Goal: Transaction & Acquisition: Purchase product/service

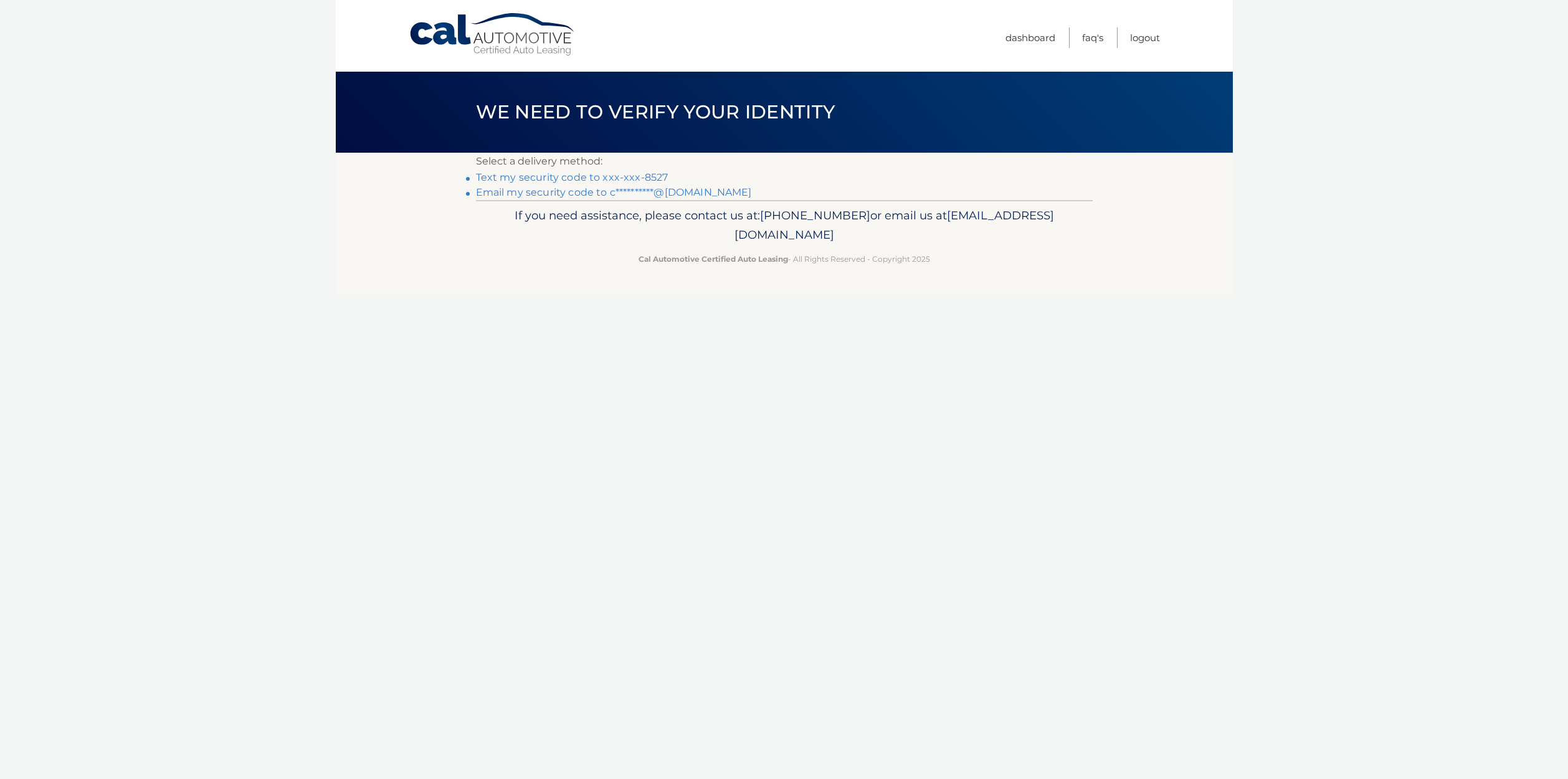
click at [597, 177] on link "Text my security code to xxx-xxx-8527" at bounding box center [572, 177] width 193 height 11
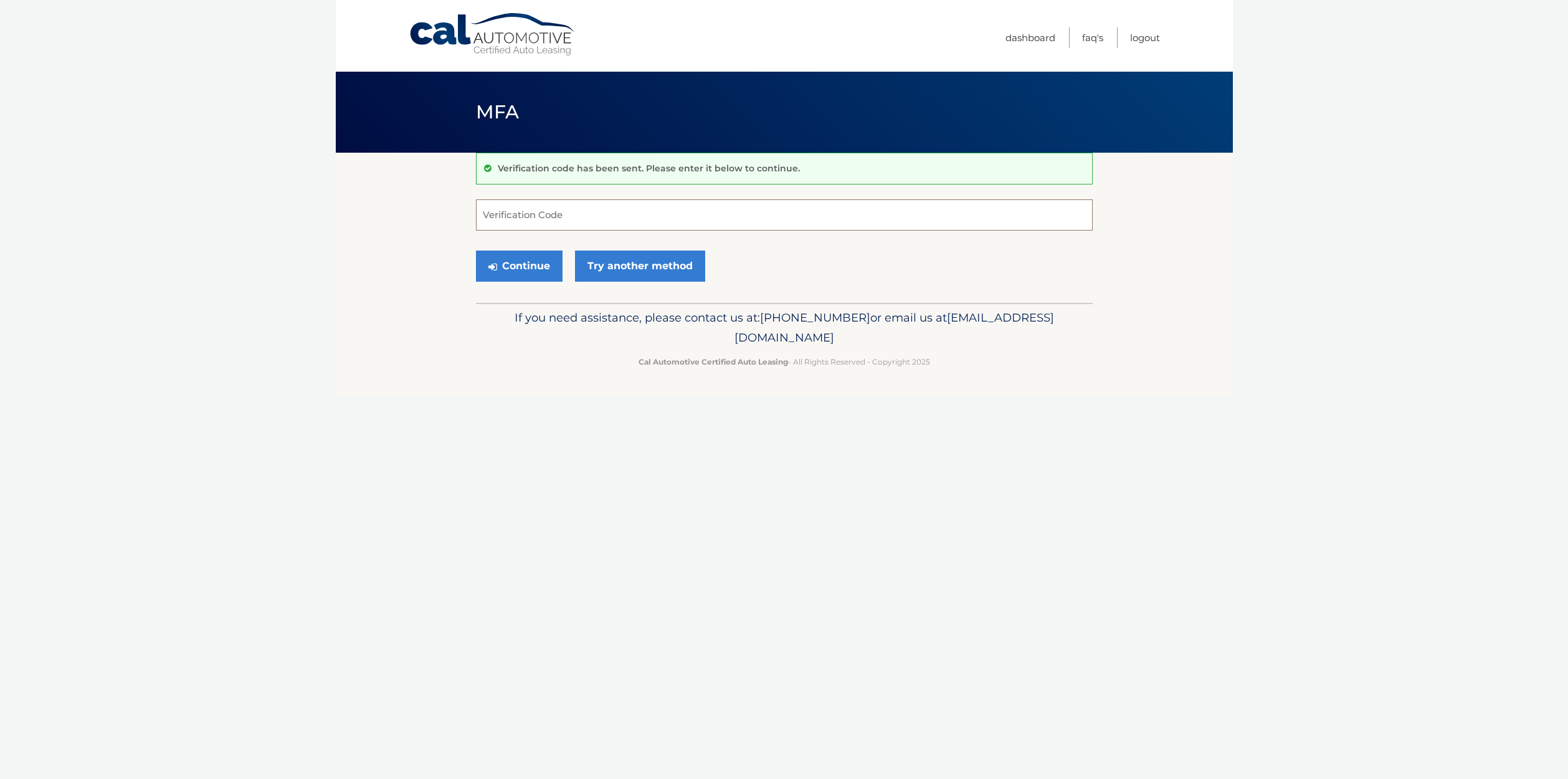
click at [547, 208] on input "Verification Code" at bounding box center [784, 215] width 617 height 31
click at [568, 222] on input "Verification Code" at bounding box center [784, 215] width 617 height 31
type input "422516"
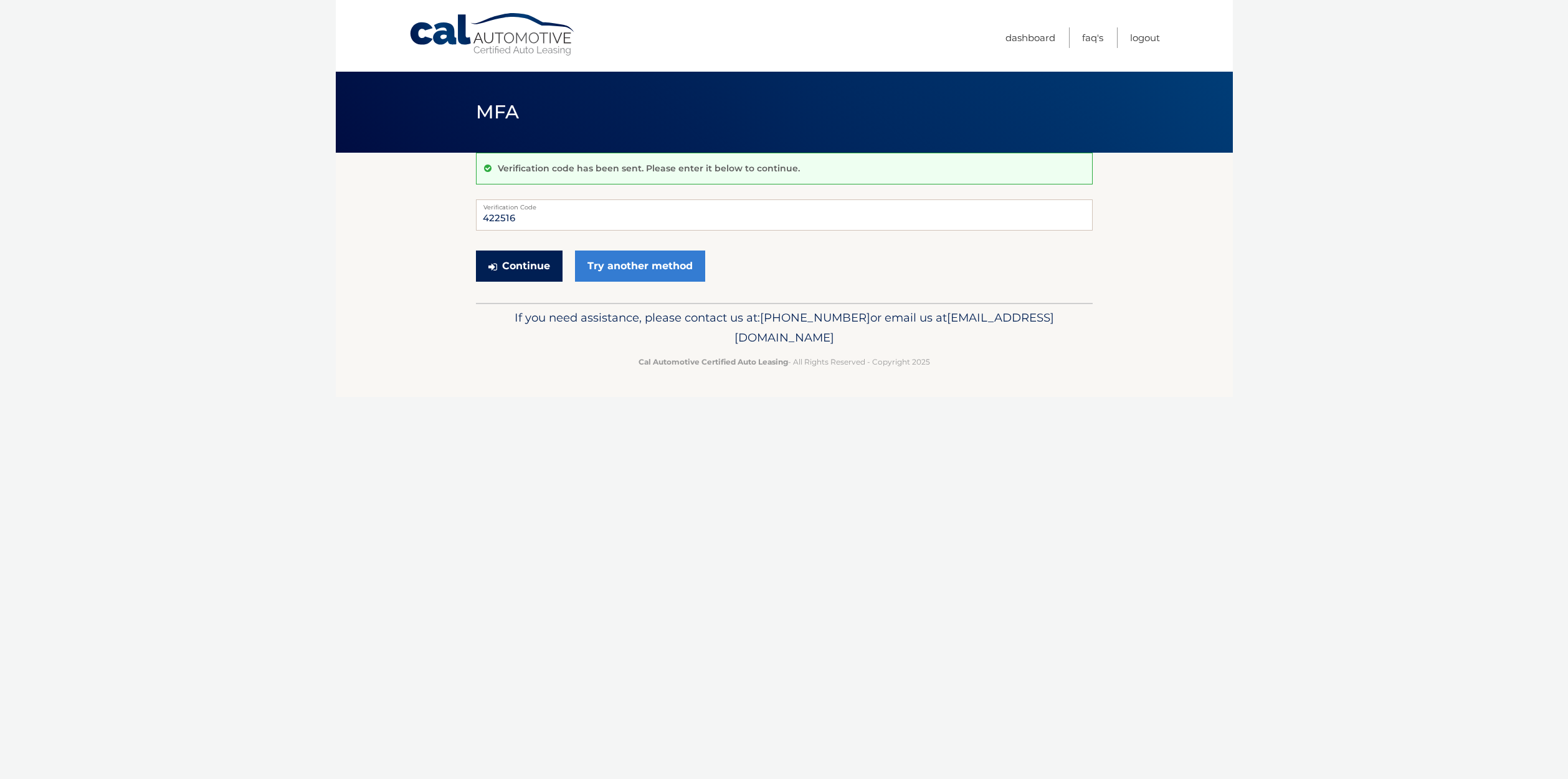
click at [527, 271] on button "Continue" at bounding box center [519, 266] width 87 height 31
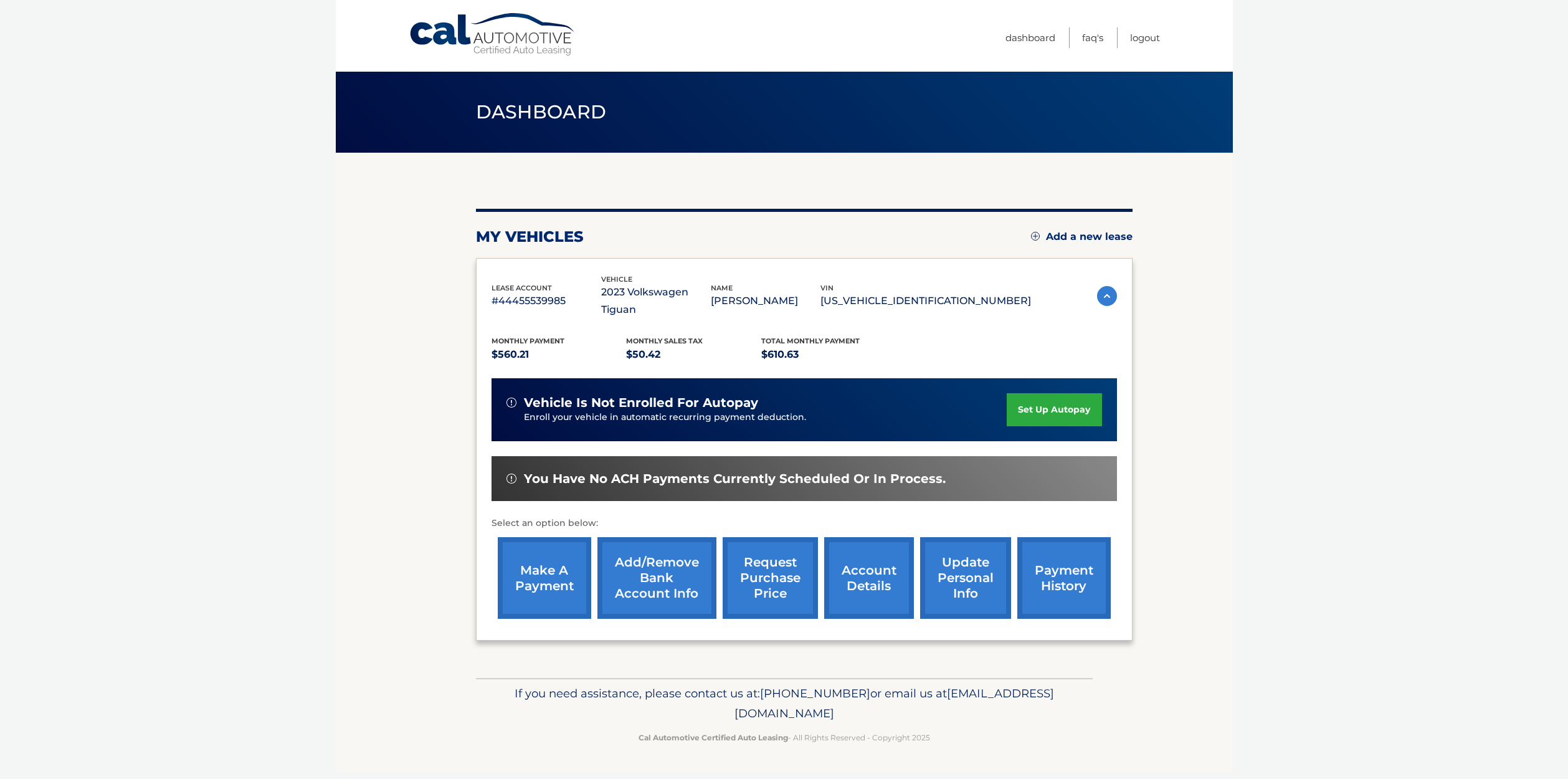
click at [567, 552] on link "make a payment" at bounding box center [545, 578] width 93 height 82
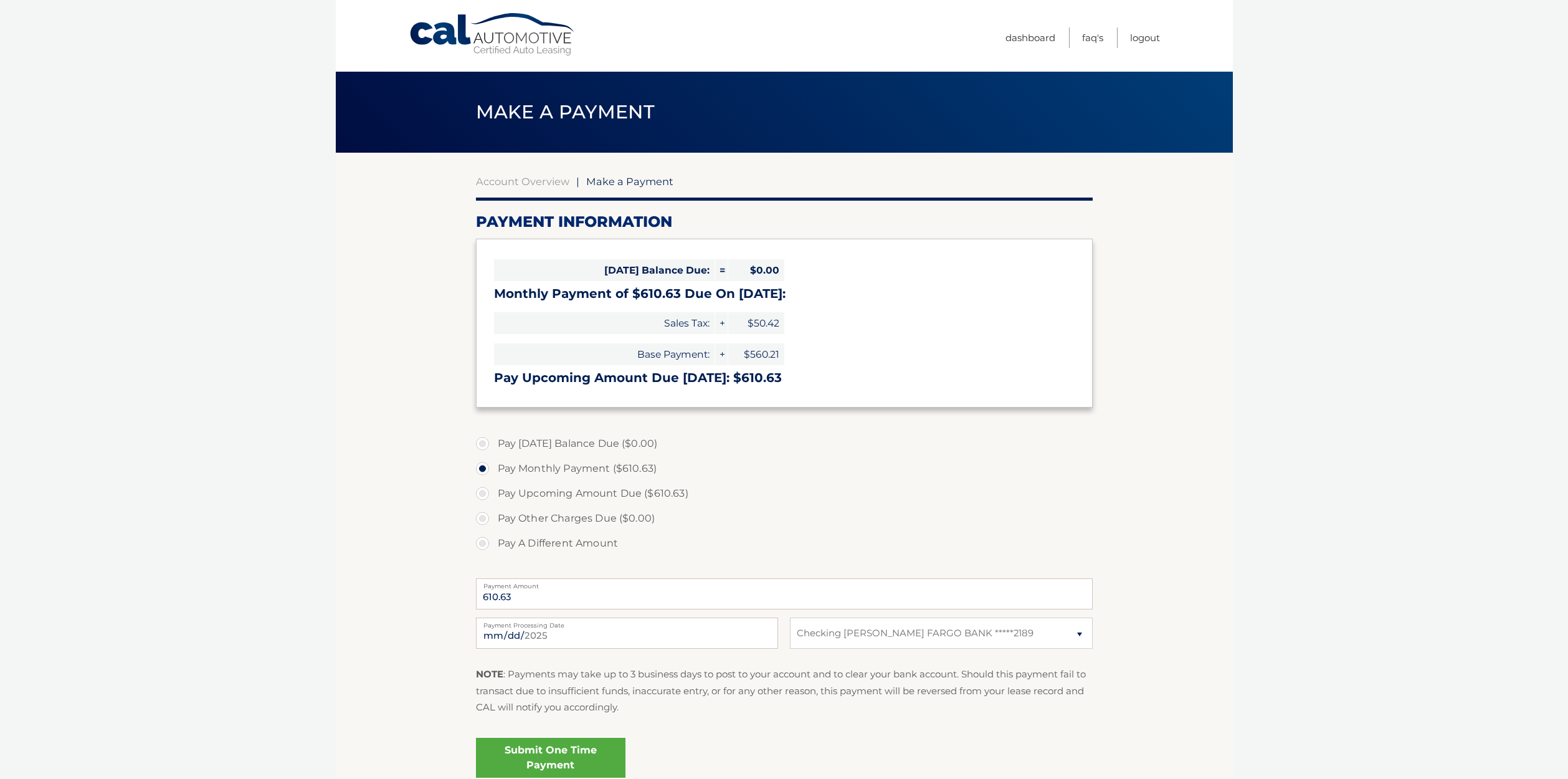
select select "NzBiZDdhMTItODA2OC00ZTNlLThkYWUtZGQ3OTdiYTZhYWQx"
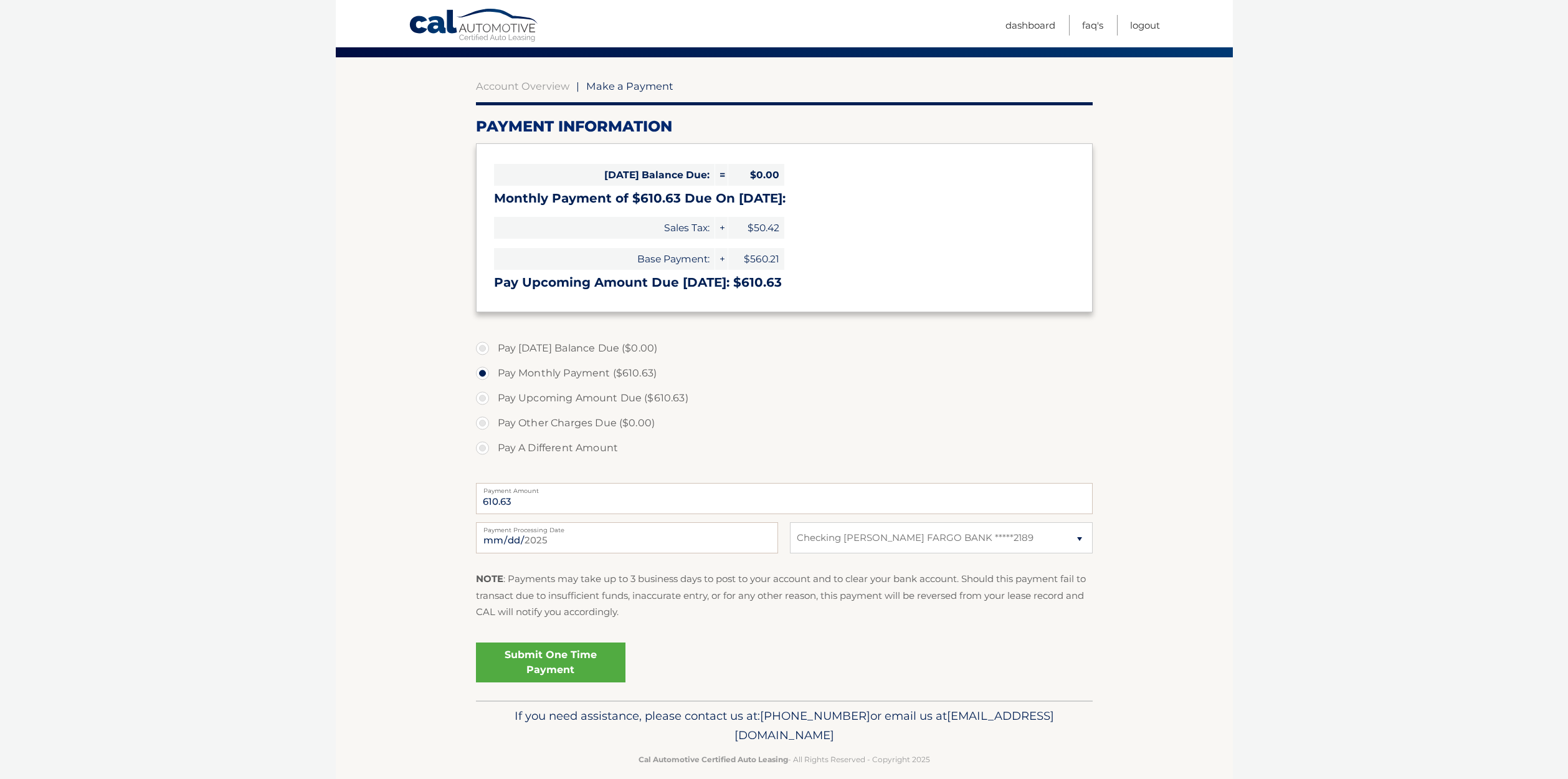
scroll to position [100, 0]
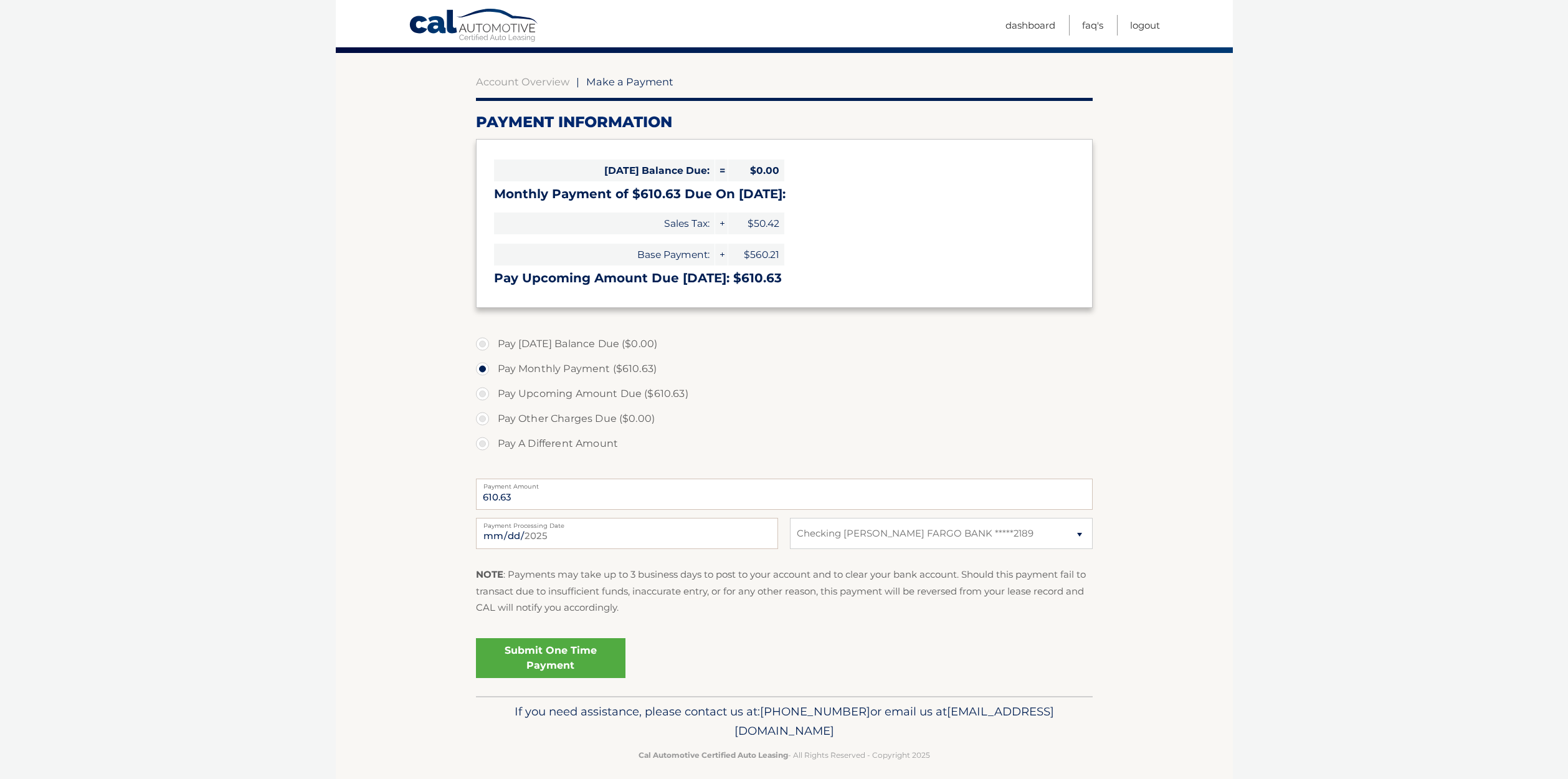
click at [557, 660] on link "Submit One Time Payment" at bounding box center [550, 658] width 150 height 40
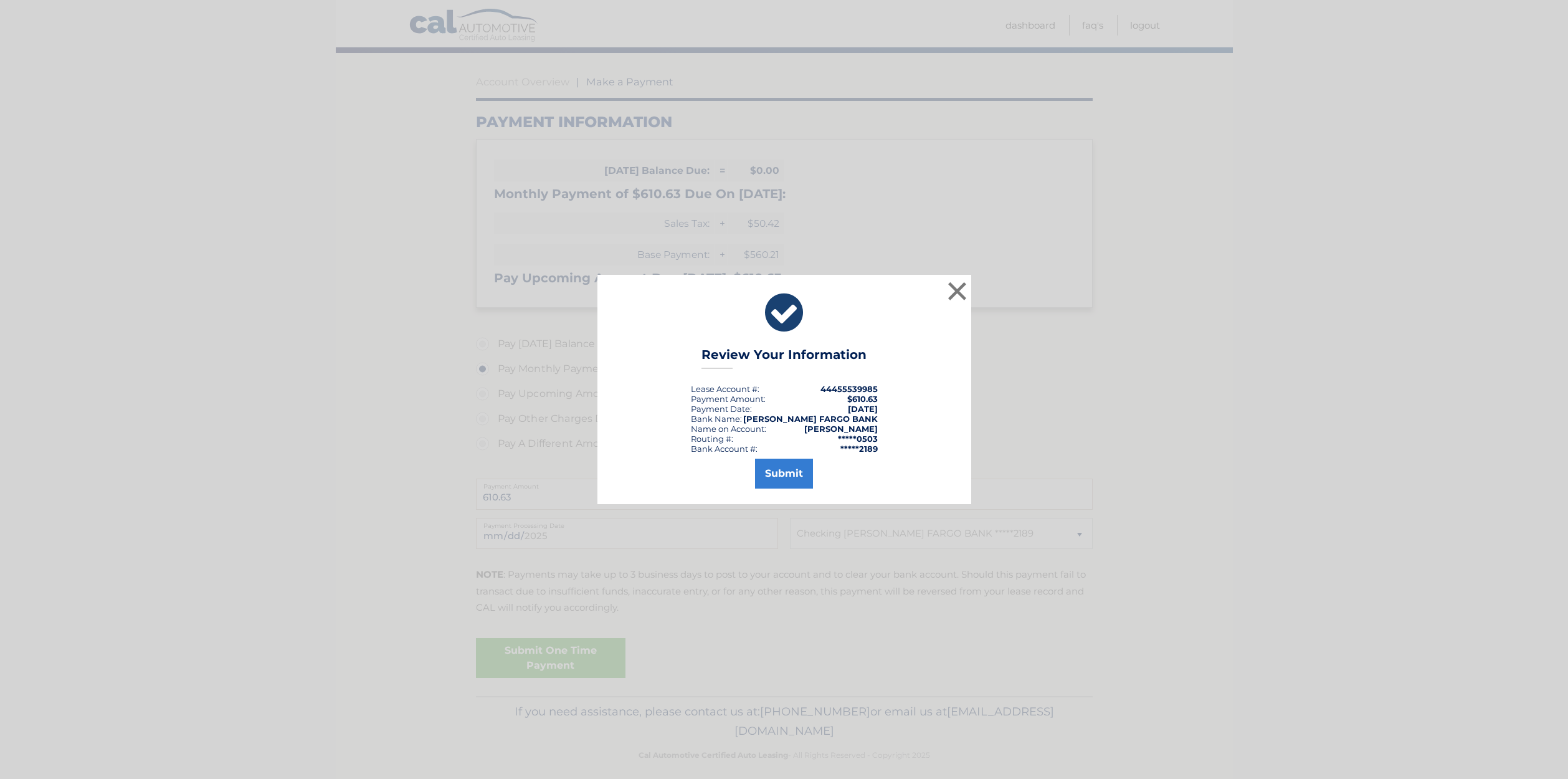
click at [782, 466] on button "Submit" at bounding box center [784, 473] width 58 height 30
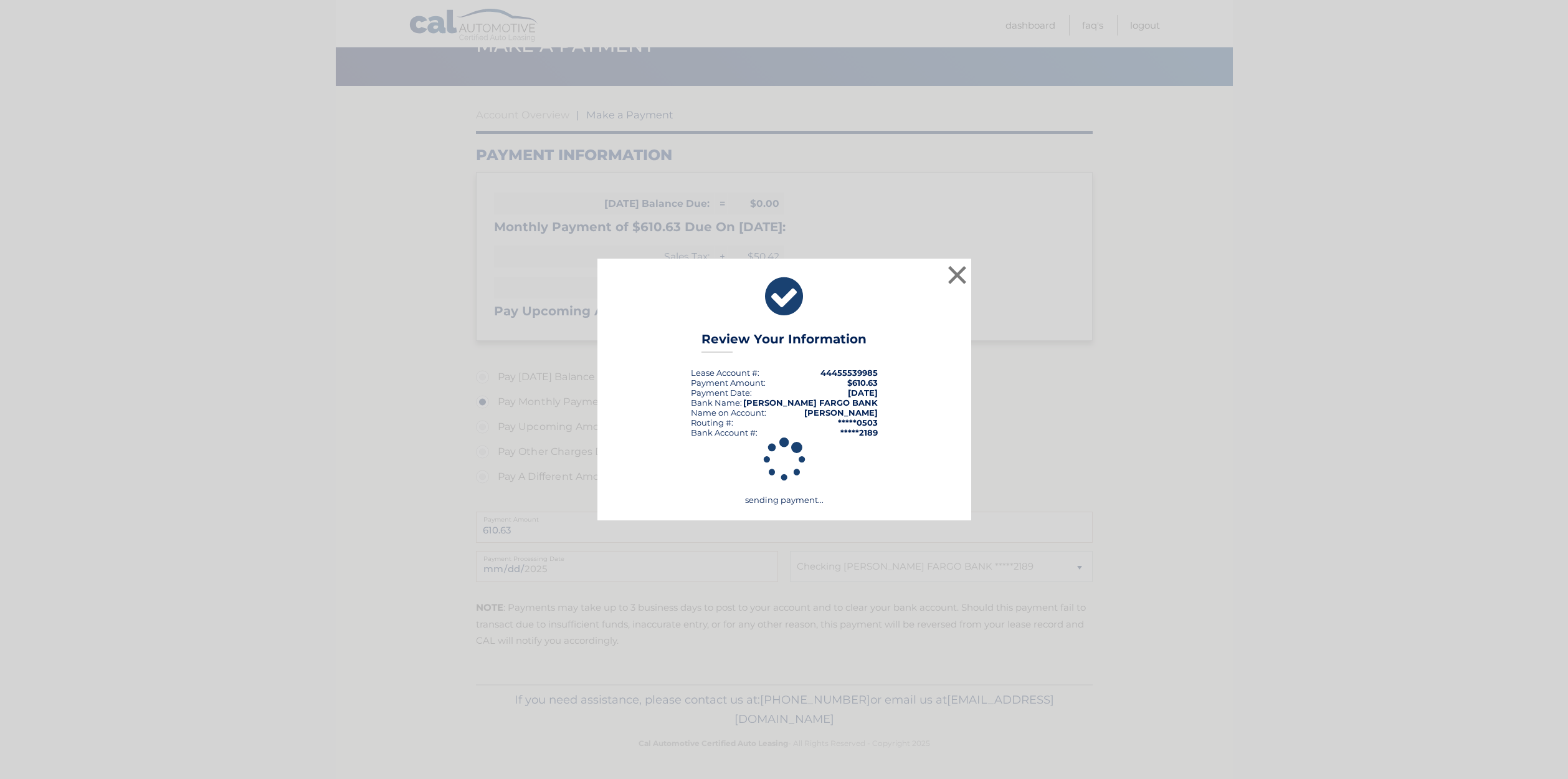
scroll to position [64, 0]
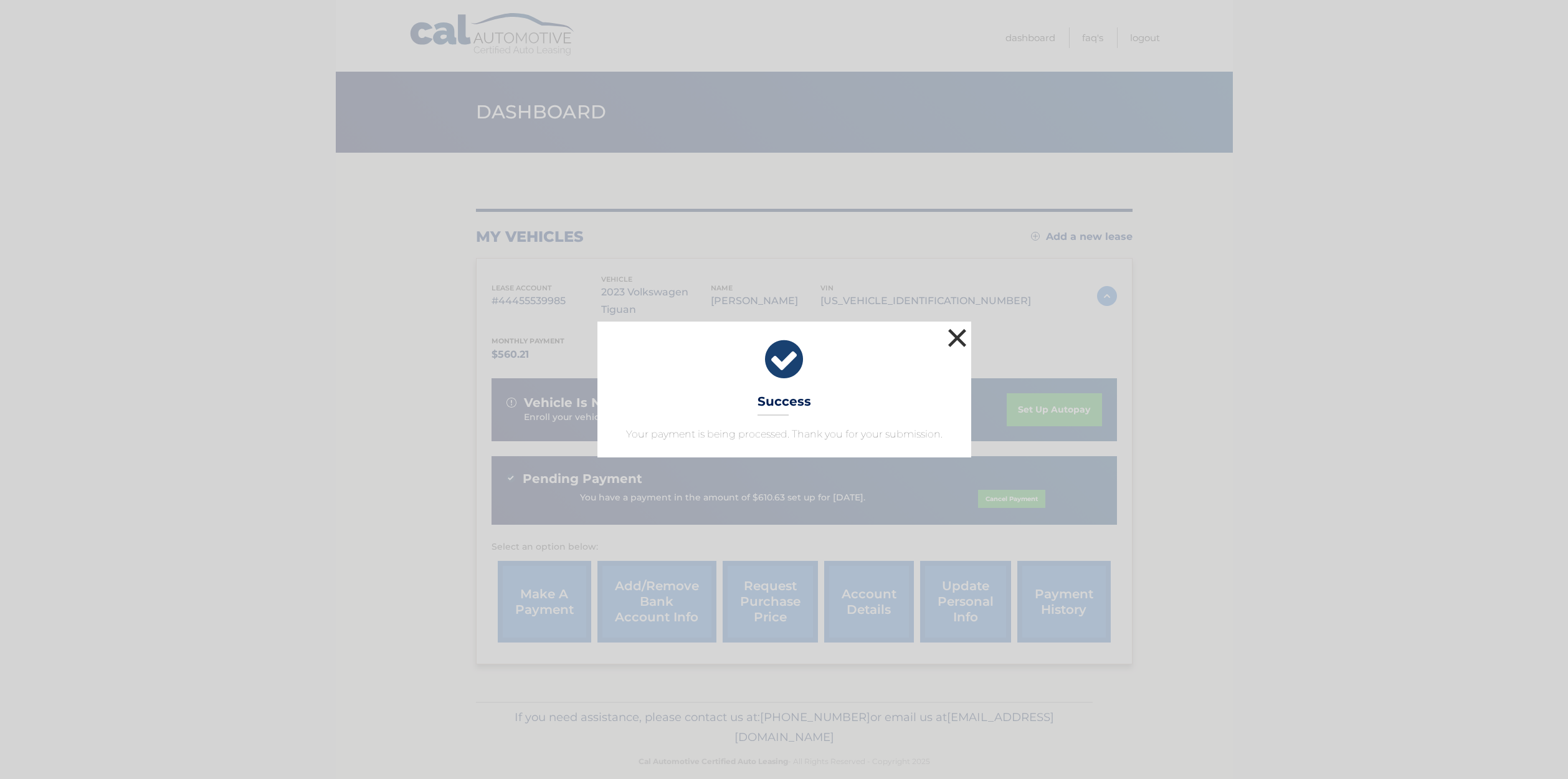
click at [959, 338] on button "×" at bounding box center [958, 338] width 25 height 25
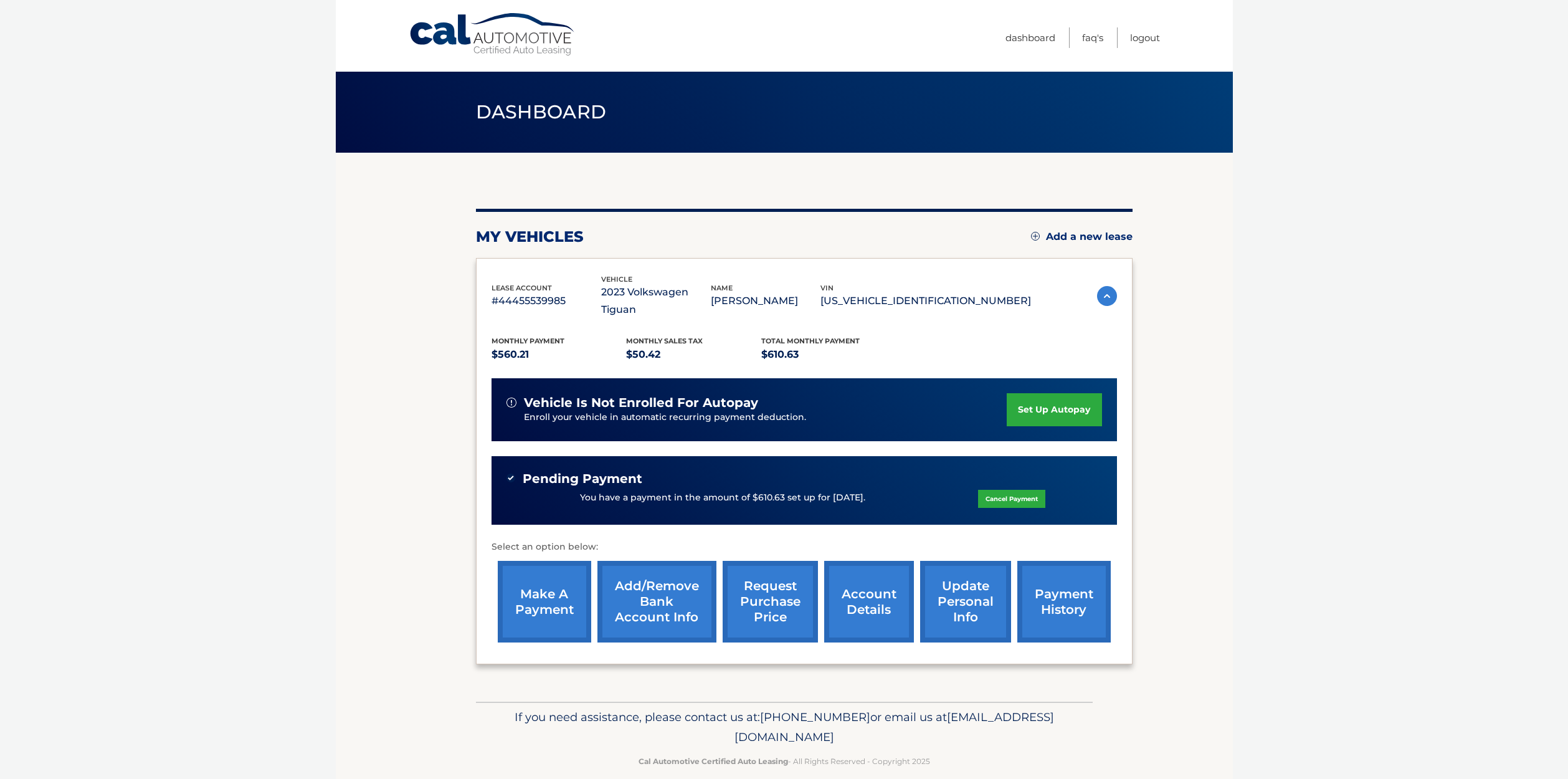
click at [868, 599] on link "account details" at bounding box center [869, 602] width 90 height 82
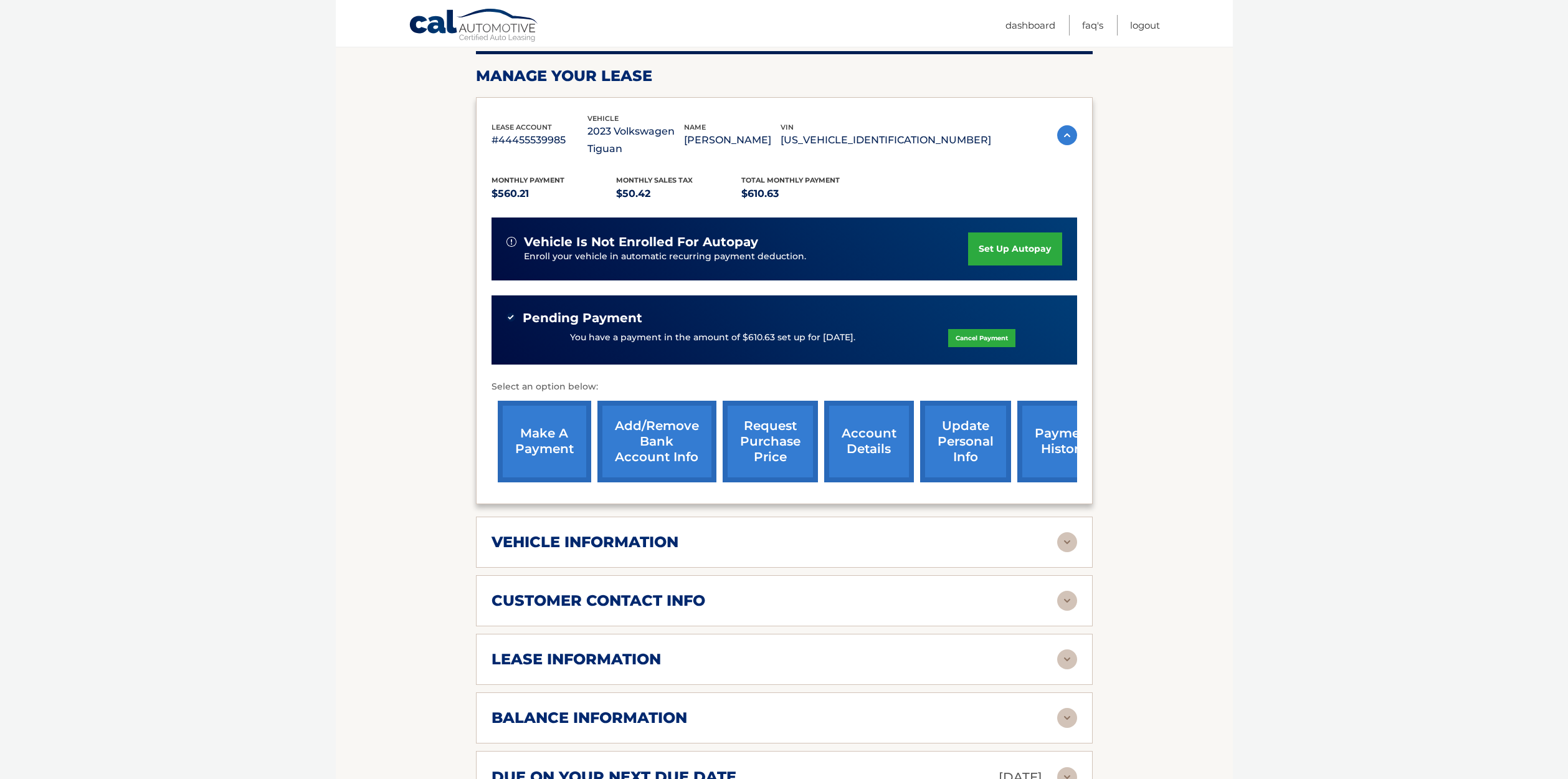
scroll to position [338, 0]
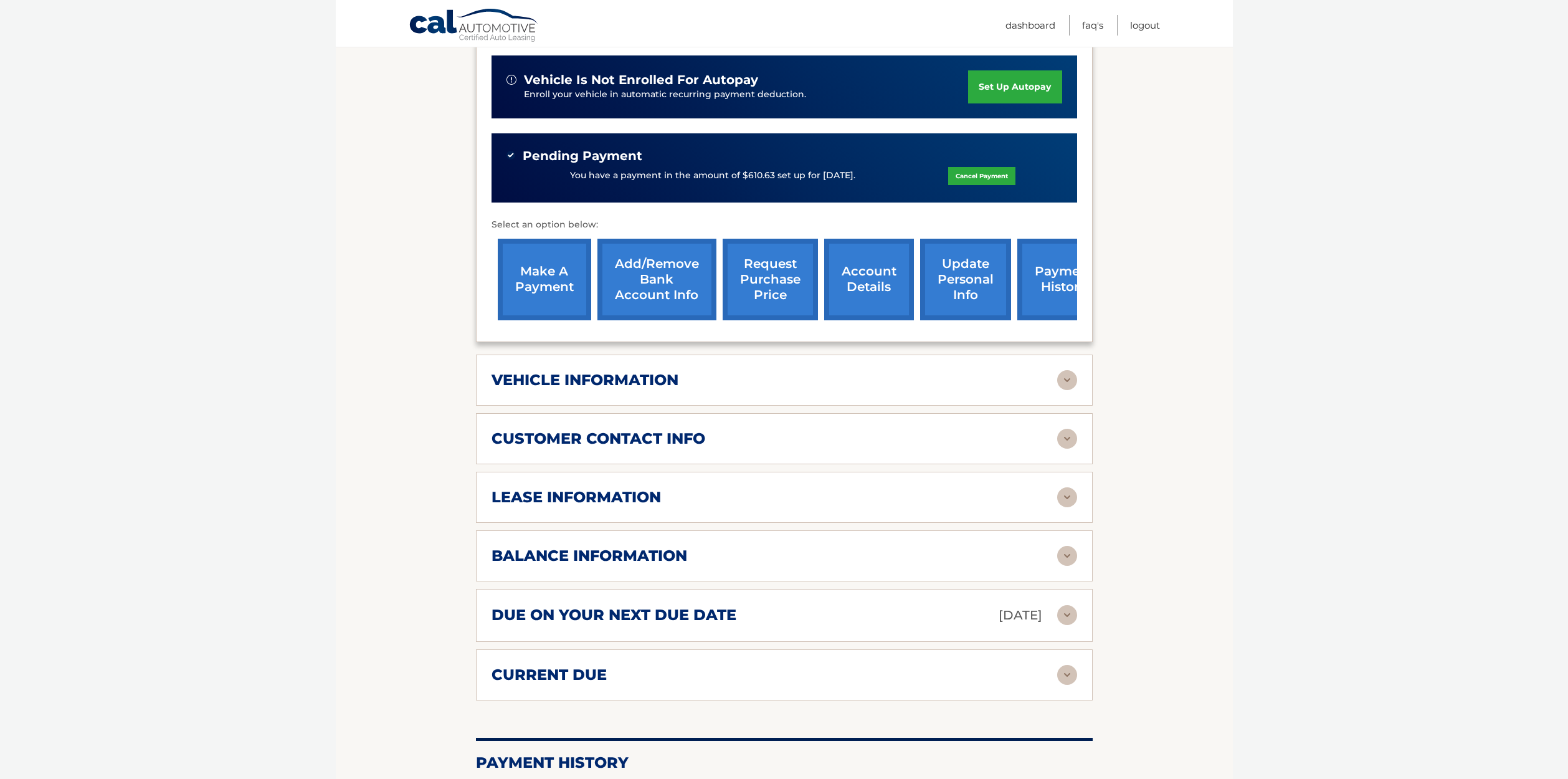
click at [590, 487] on h2 "lease information" at bounding box center [576, 497] width 170 height 19
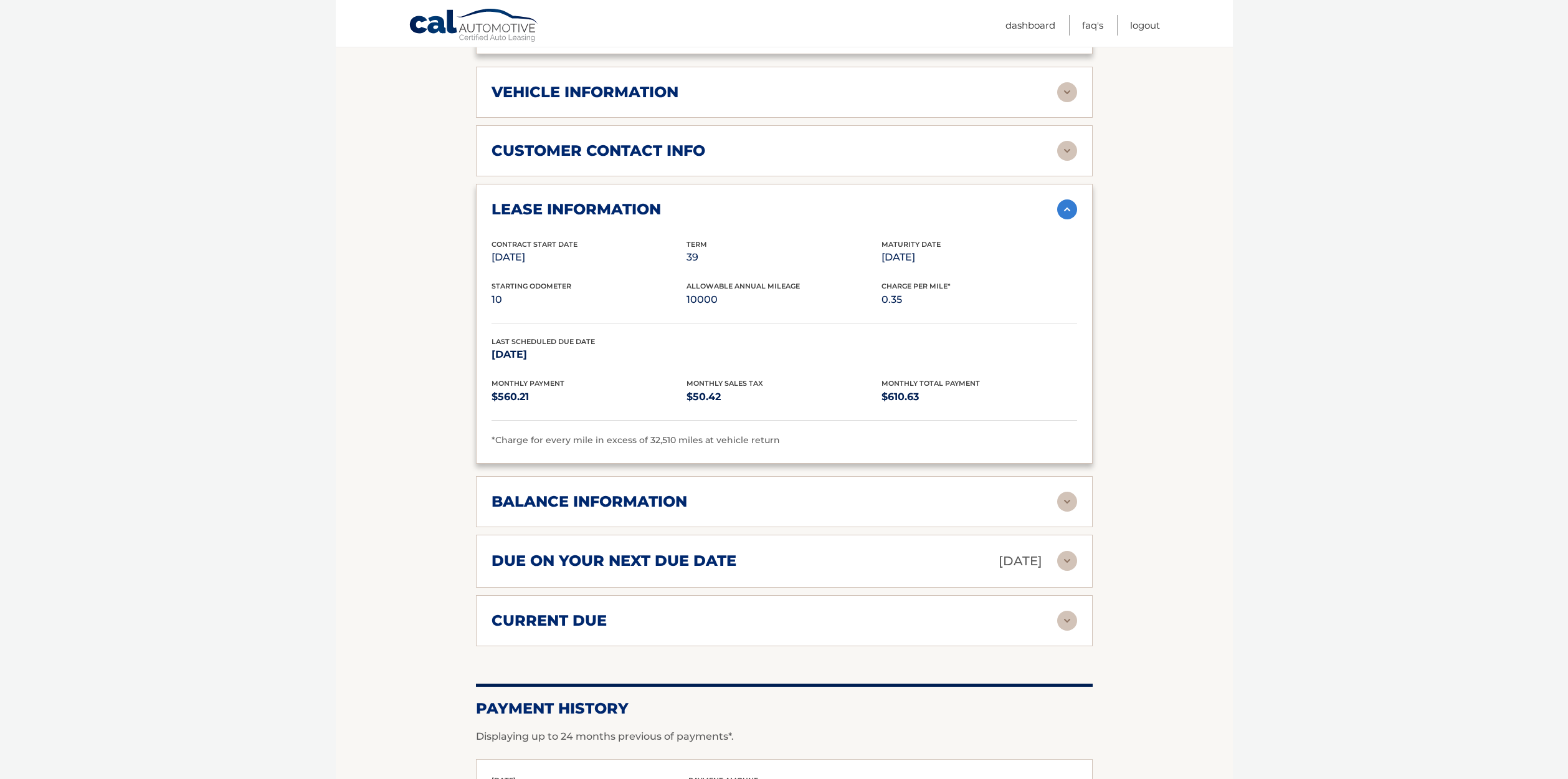
scroll to position [627, 0]
click at [1063, 495] on img at bounding box center [1067, 500] width 20 height 20
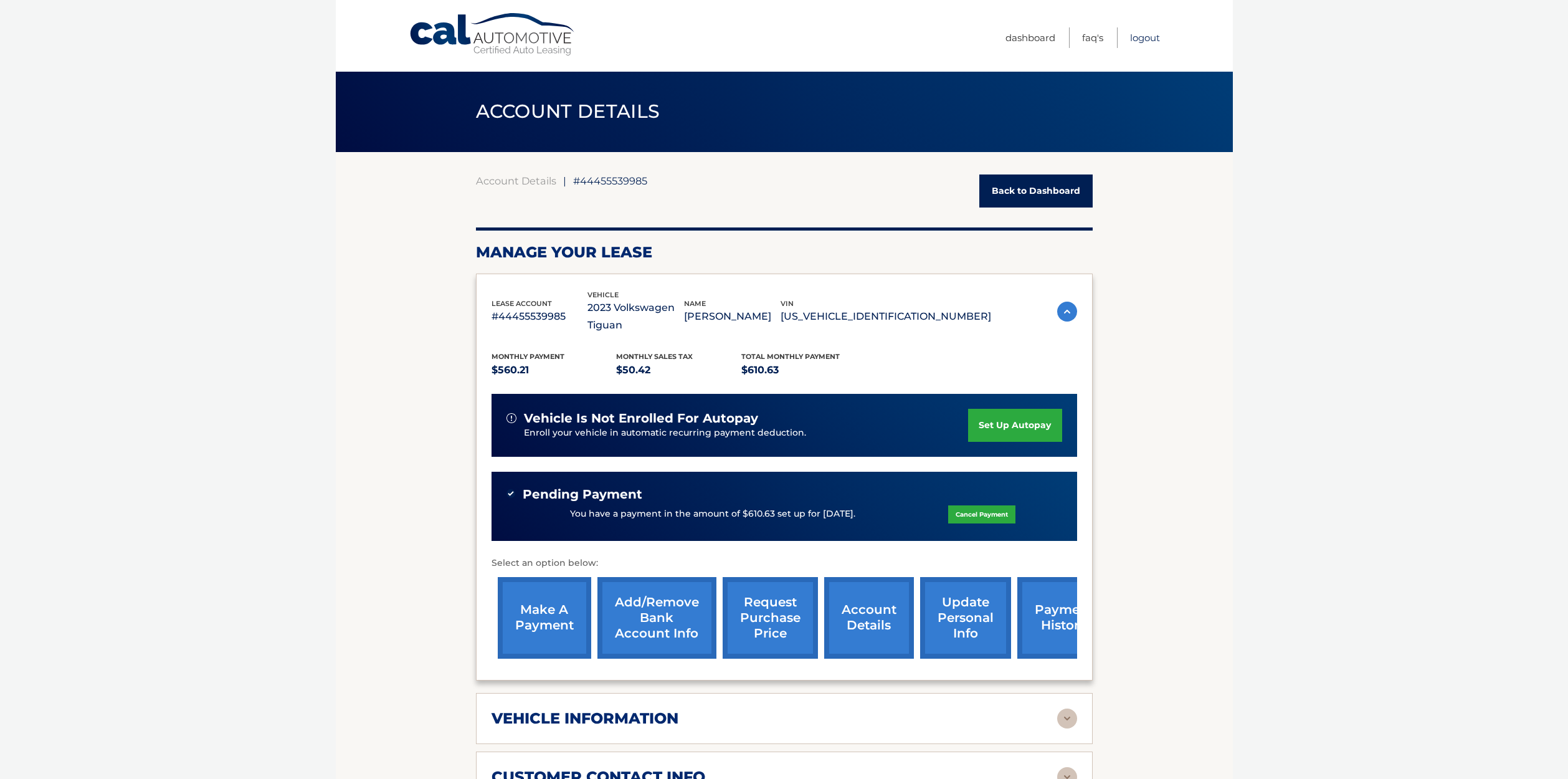
scroll to position [5, 0]
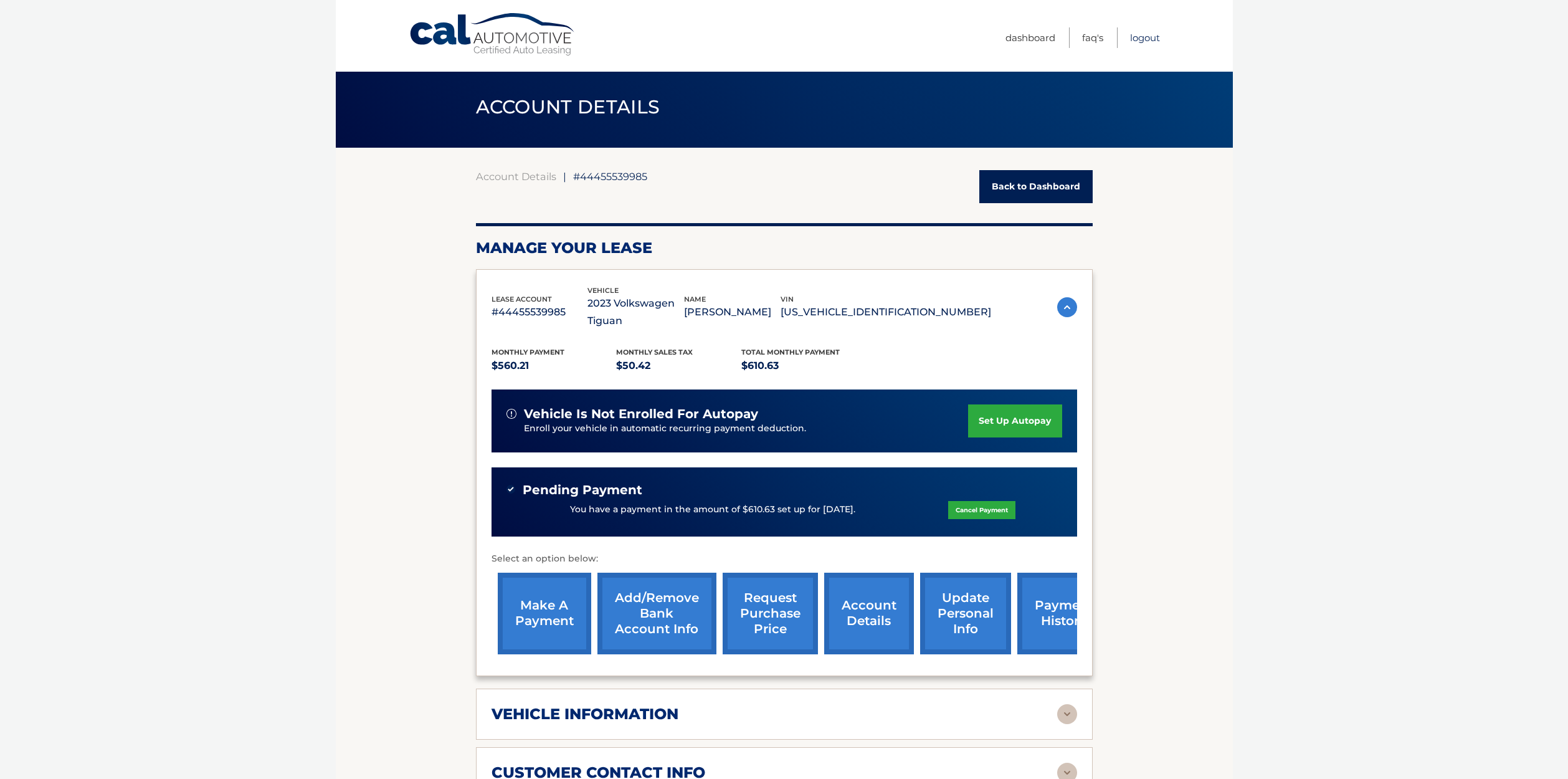
click at [1137, 38] on link "Logout" at bounding box center [1145, 38] width 30 height 21
